Goal: Check status

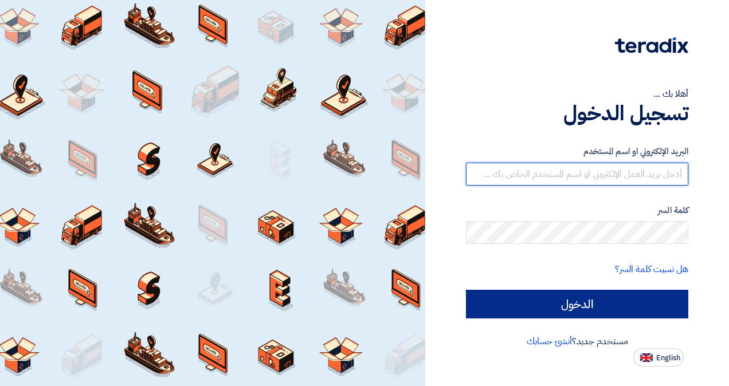
type input "[EMAIL_ADDRESS][DOMAIN_NAME]"
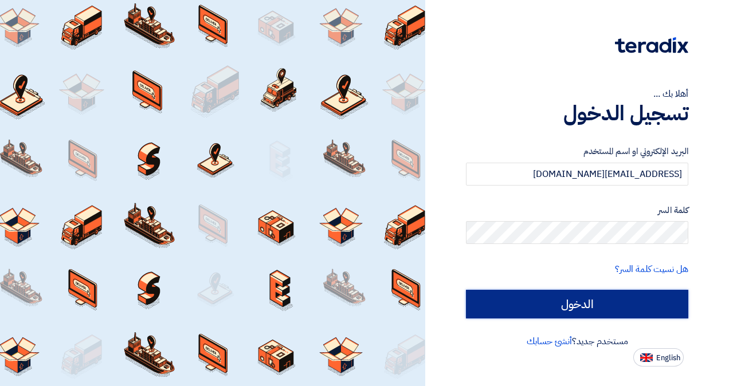
click at [535, 300] on input "الدخول" at bounding box center [577, 304] width 222 height 29
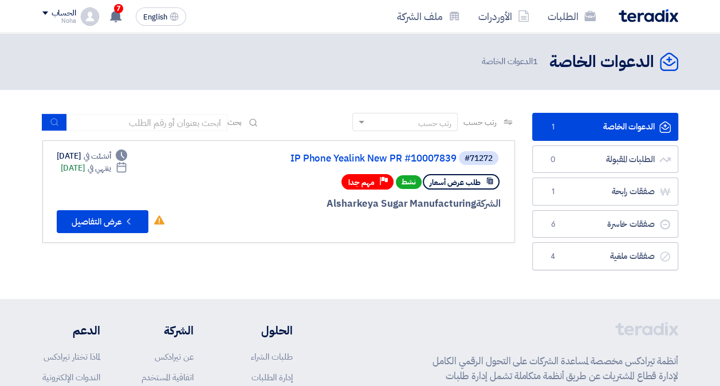
click at [205, 199] on div "#71272 IP Phone Yealink New PR #10007839 طلب عرض أسعار نشط Priority مهم جدا الش…" at bounding box center [279, 191] width 444 height 83
click at [125, 220] on icon "Check details" at bounding box center [128, 221] width 11 height 11
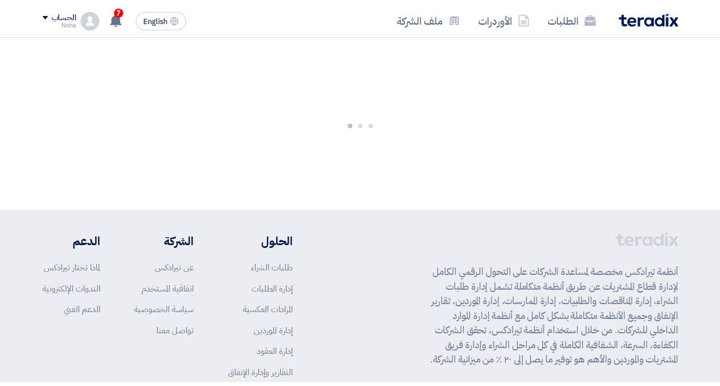
scroll to position [287, 0]
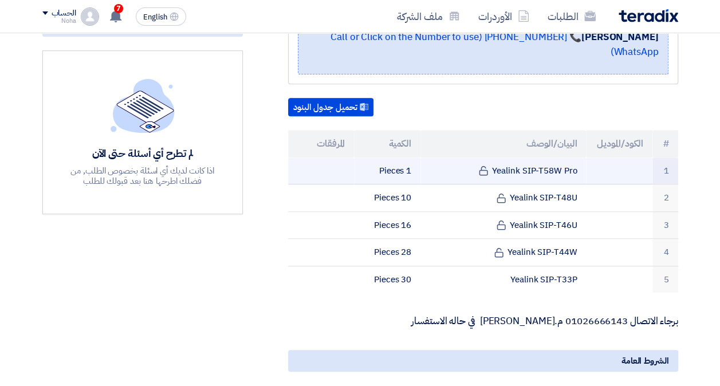
click at [427, 158] on td "Yealink SIP-T58W Pro" at bounding box center [504, 171] width 166 height 27
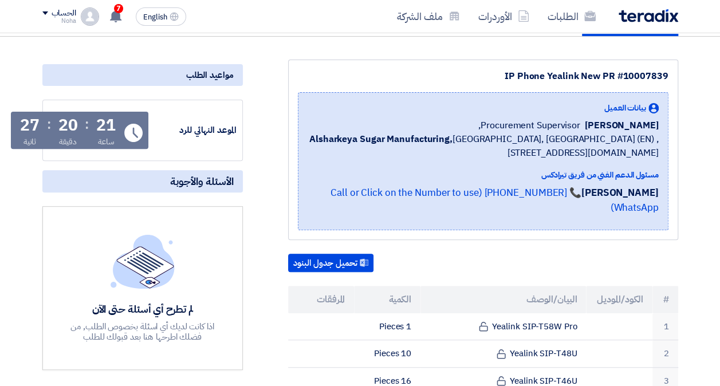
scroll to position [0, 0]
